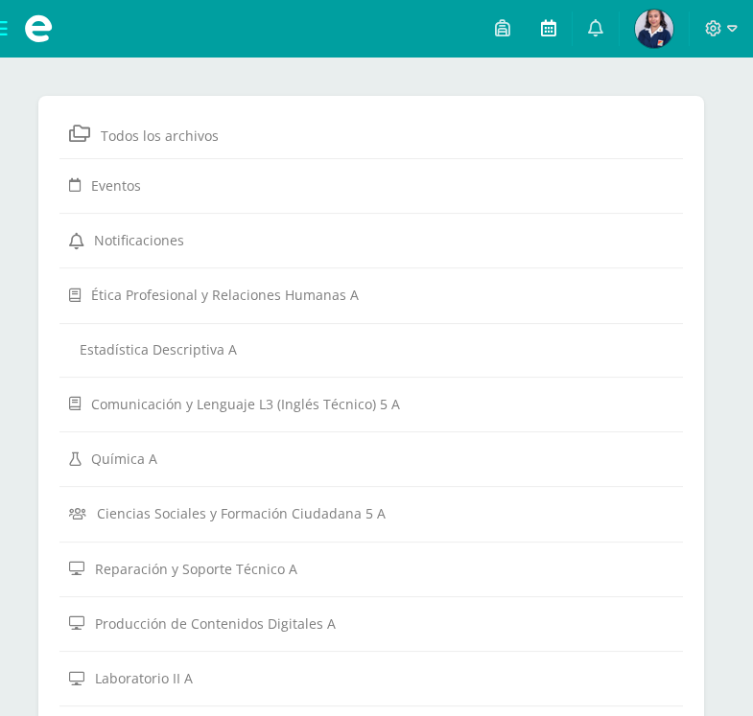
click at [544, 35] on icon at bounding box center [548, 27] width 15 height 17
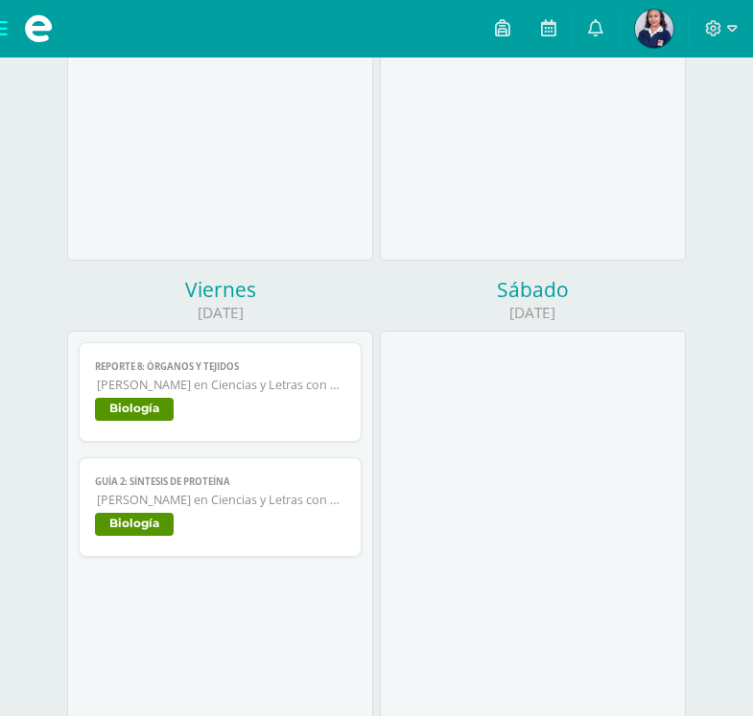
scroll to position [1596, 0]
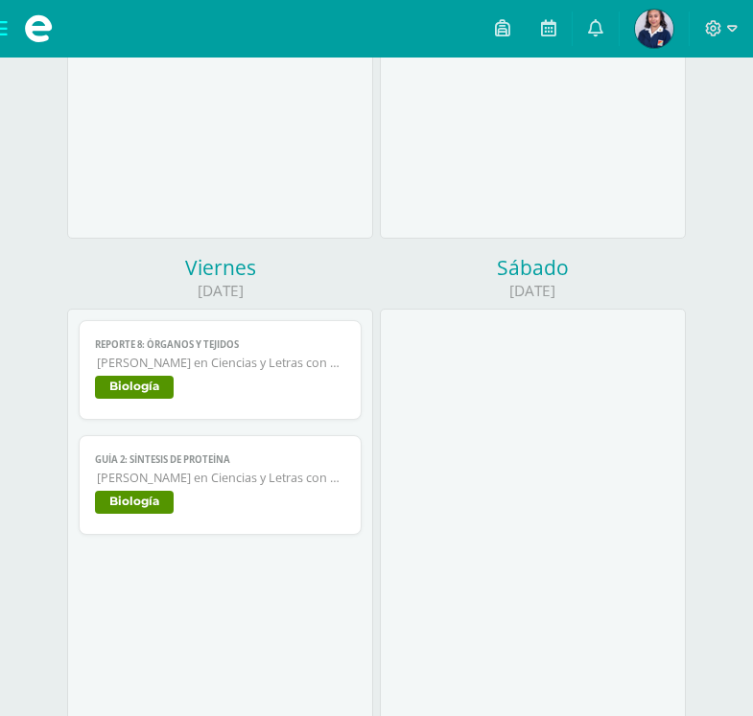
click at [240, 369] on span "Quinto Quinto Bachillerato en Ciencias y Letras con Orientación en Computación" at bounding box center [221, 363] width 248 height 16
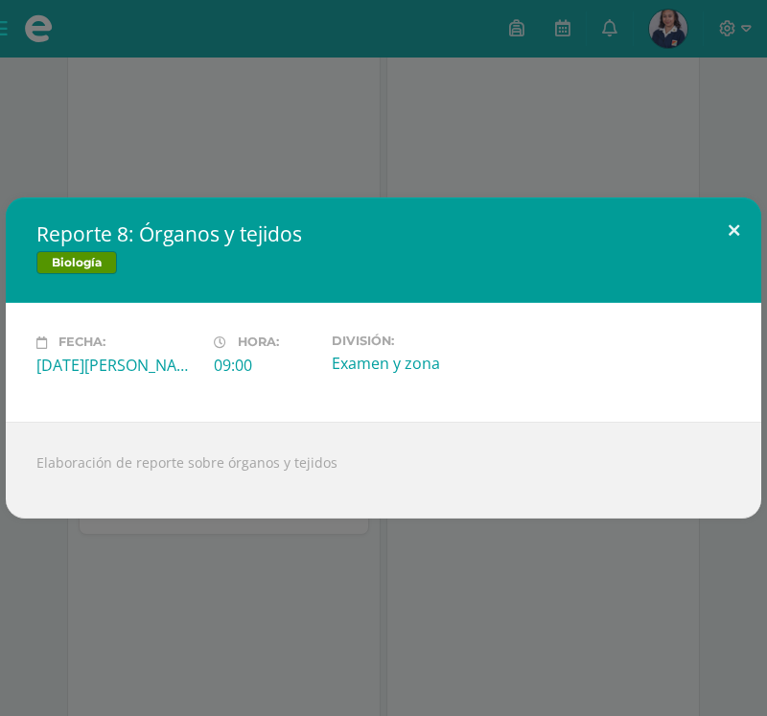
click at [734, 230] on button at bounding box center [734, 230] width 55 height 65
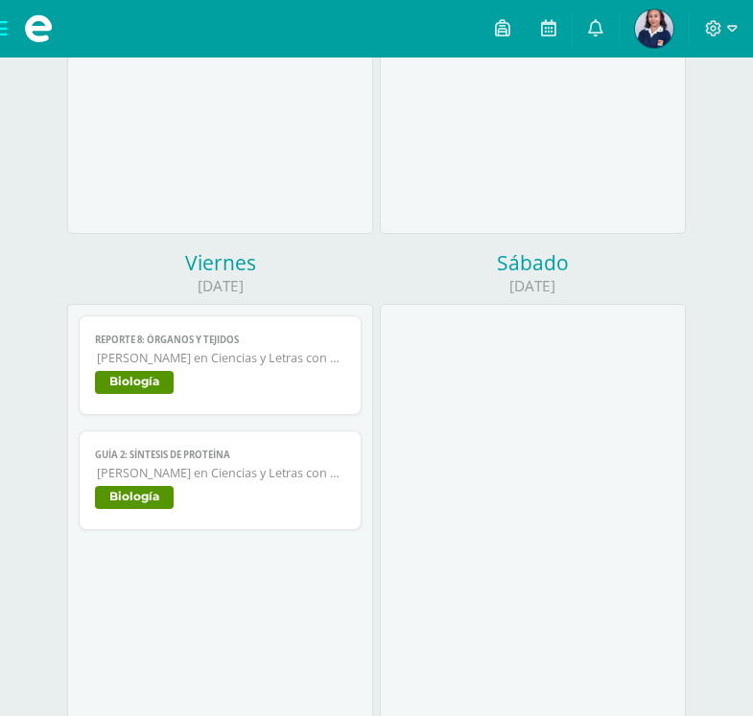
scroll to position [1603, 0]
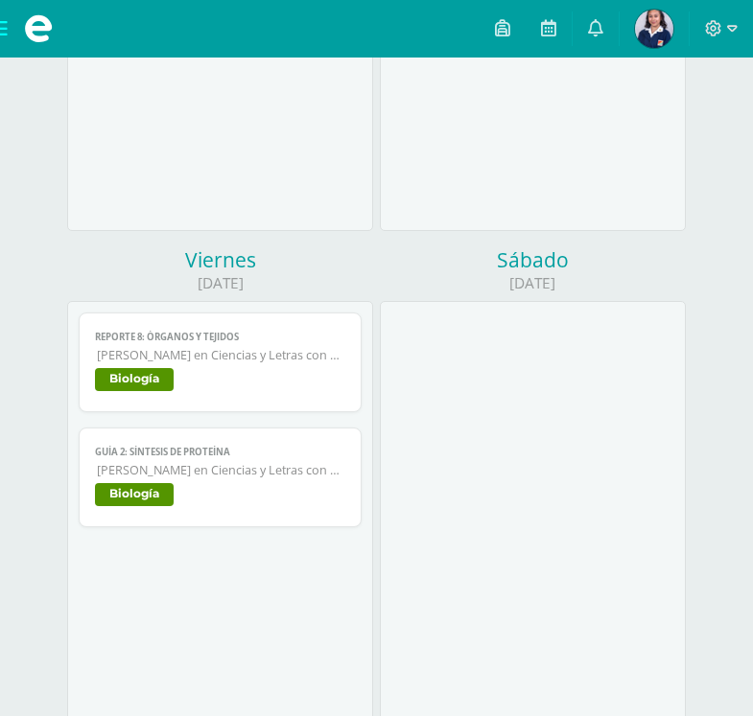
click at [242, 454] on span "Guía 2: Síntesis de proteína" at bounding box center [220, 452] width 250 height 12
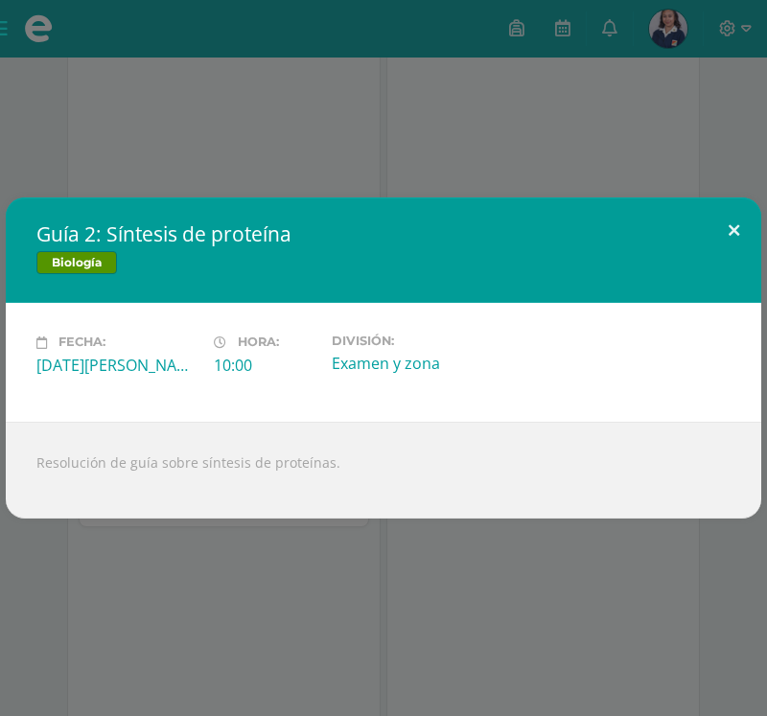
click at [731, 227] on button at bounding box center [734, 230] width 55 height 65
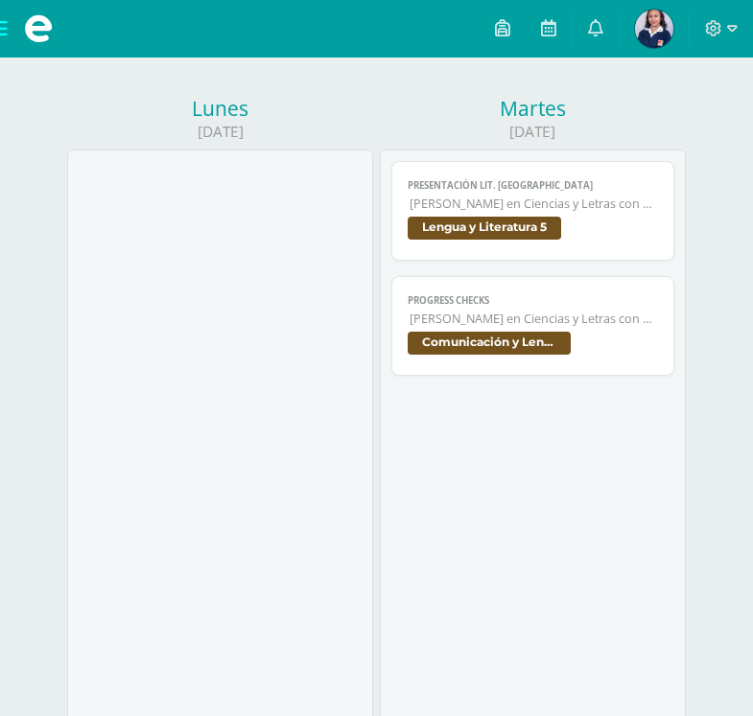
scroll to position [97, 0]
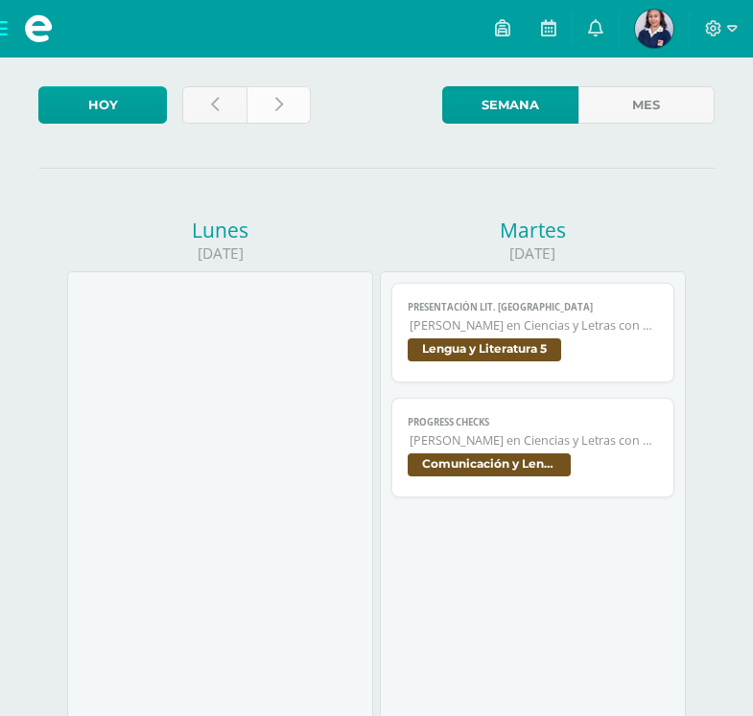
click at [289, 109] on link at bounding box center [278, 104] width 64 height 37
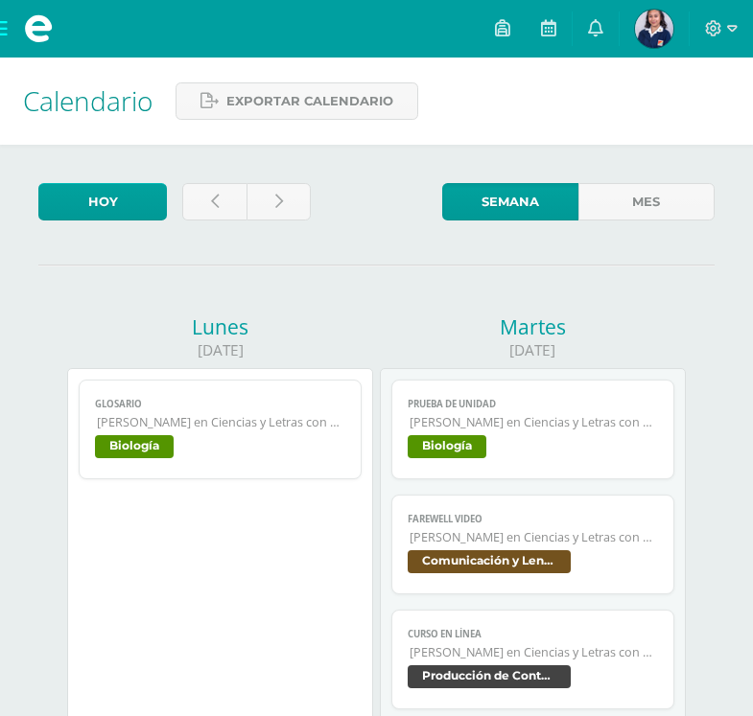
click at [268, 421] on span "Quinto Quinto Bachillerato en Ciencias y Letras con Orientación en Computación" at bounding box center [221, 422] width 248 height 16
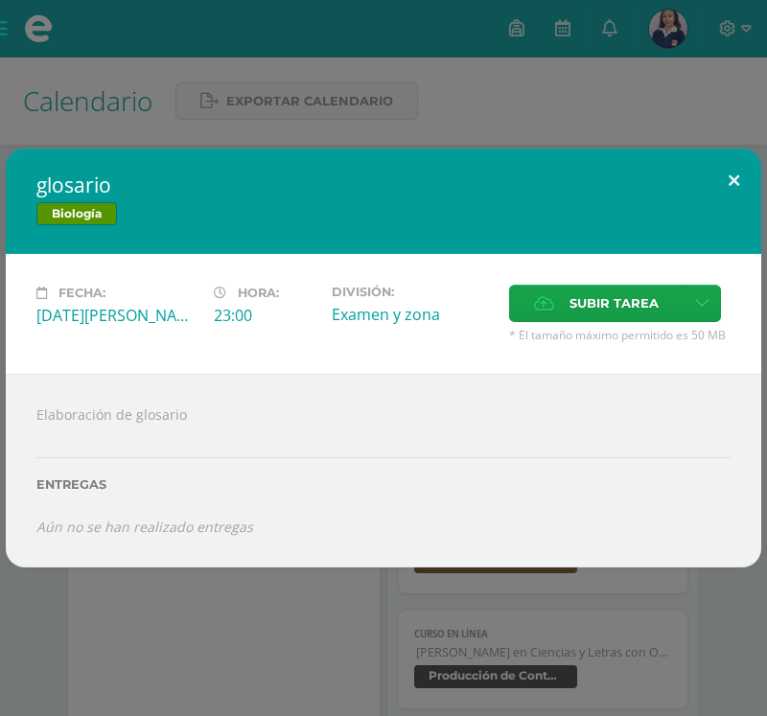
click at [728, 174] on button at bounding box center [734, 181] width 55 height 65
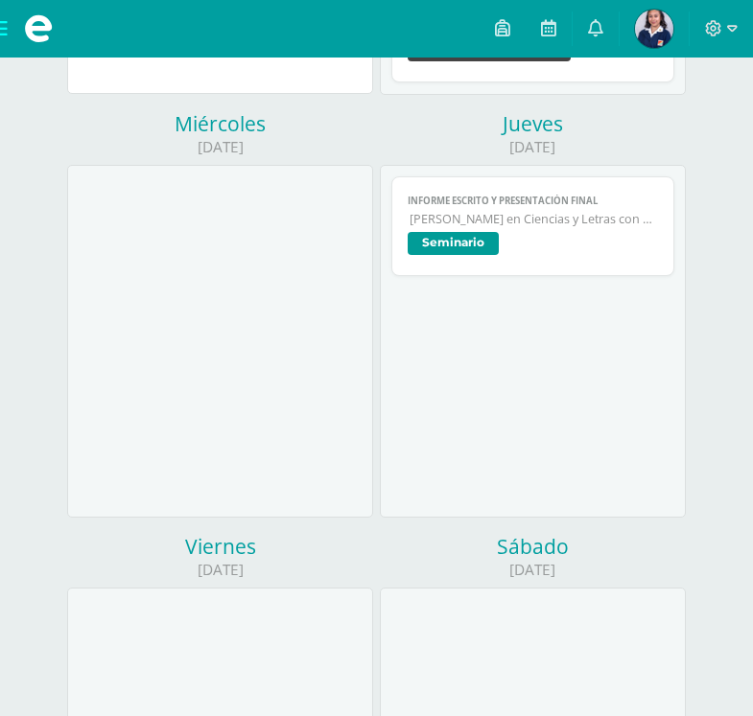
scroll to position [634, 0]
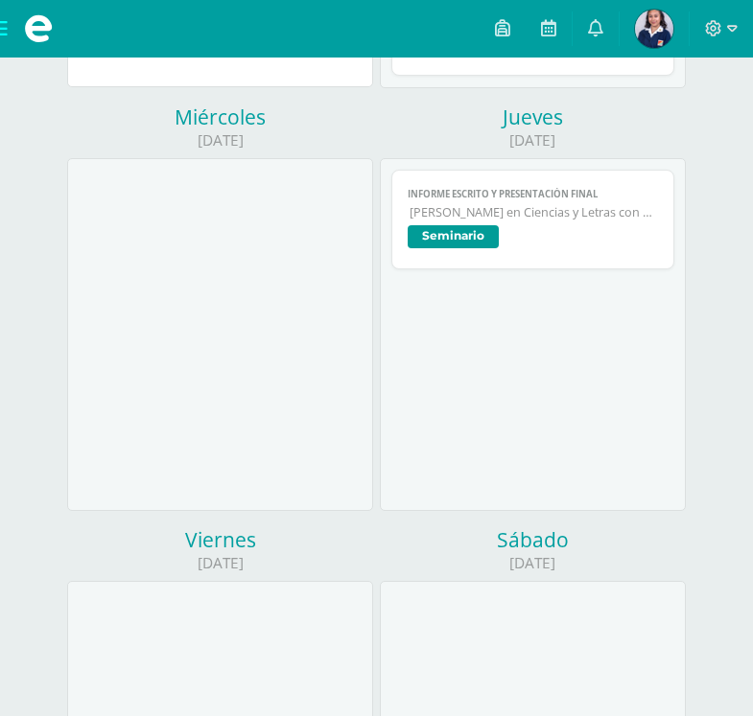
click at [569, 231] on span "Seminario" at bounding box center [533, 239] width 250 height 28
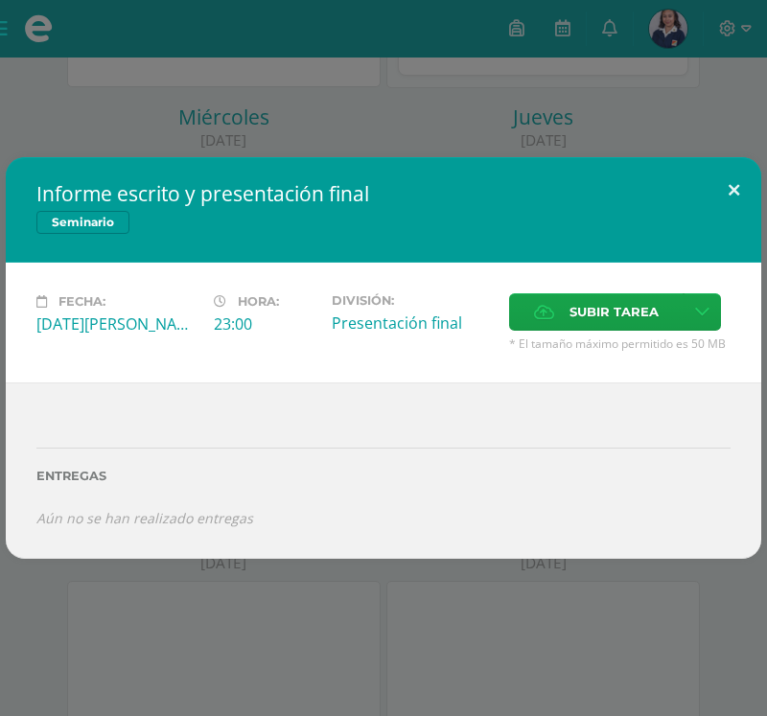
click at [732, 183] on button at bounding box center [734, 189] width 55 height 65
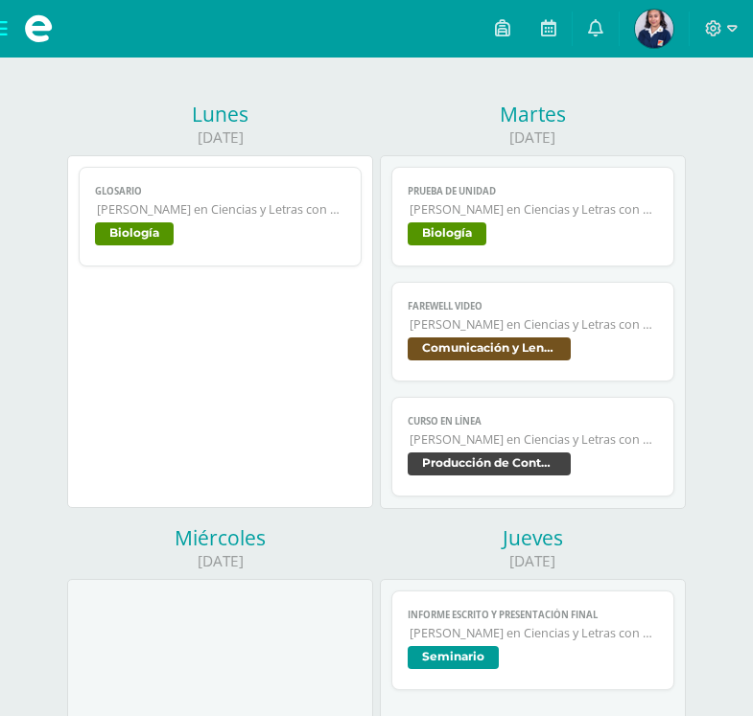
scroll to position [0, 0]
